Goal: Task Accomplishment & Management: Complete application form

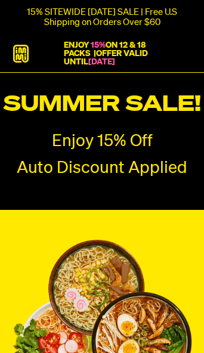
radio input "true"
